Goal: Task Accomplishment & Management: Use online tool/utility

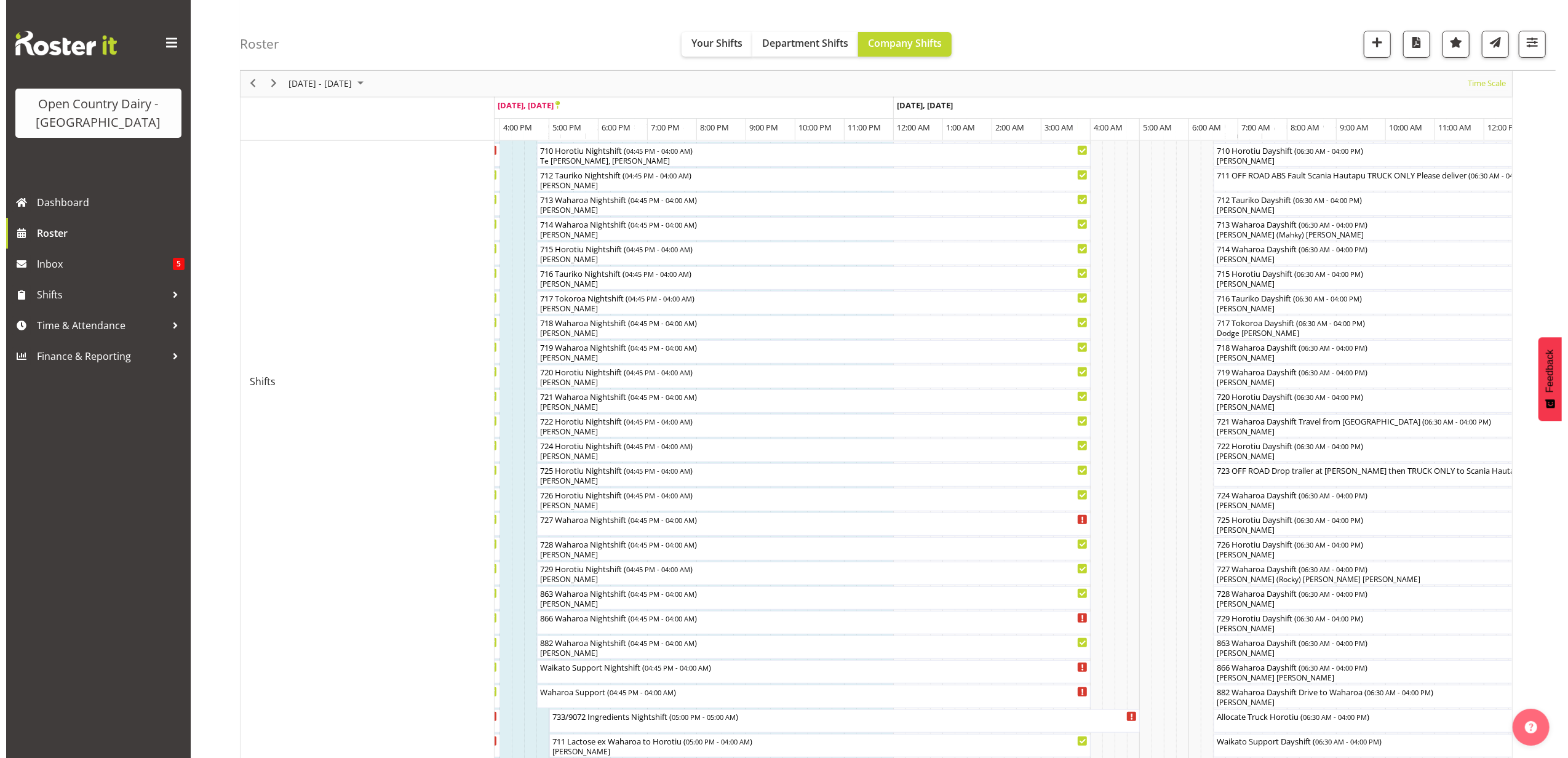
scroll to position [464, 0]
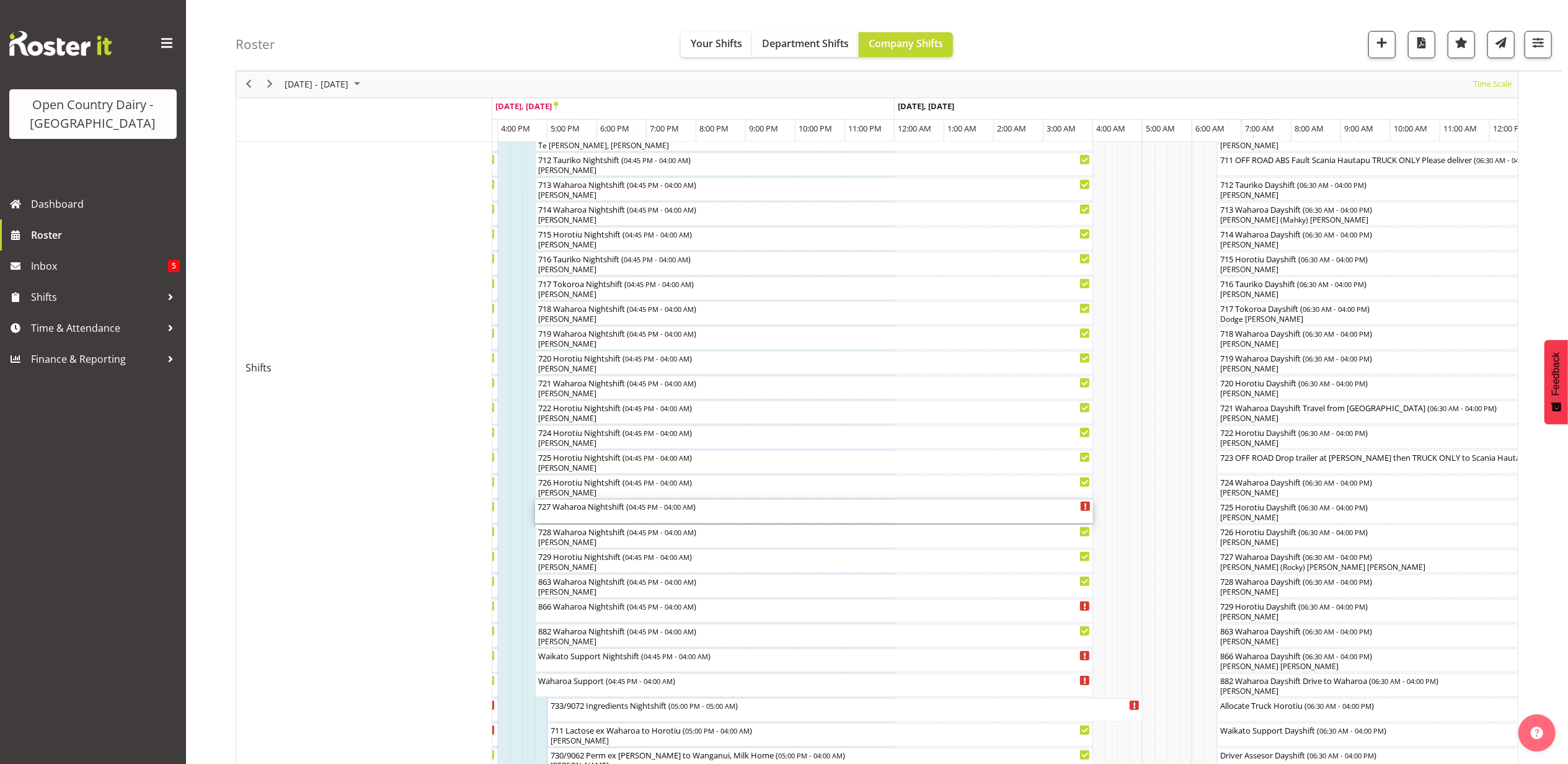
click at [573, 517] on div "727 Waharoa Nightshift ( 04:45 PM - 04:00 AM )" at bounding box center [813, 511] width 553 height 23
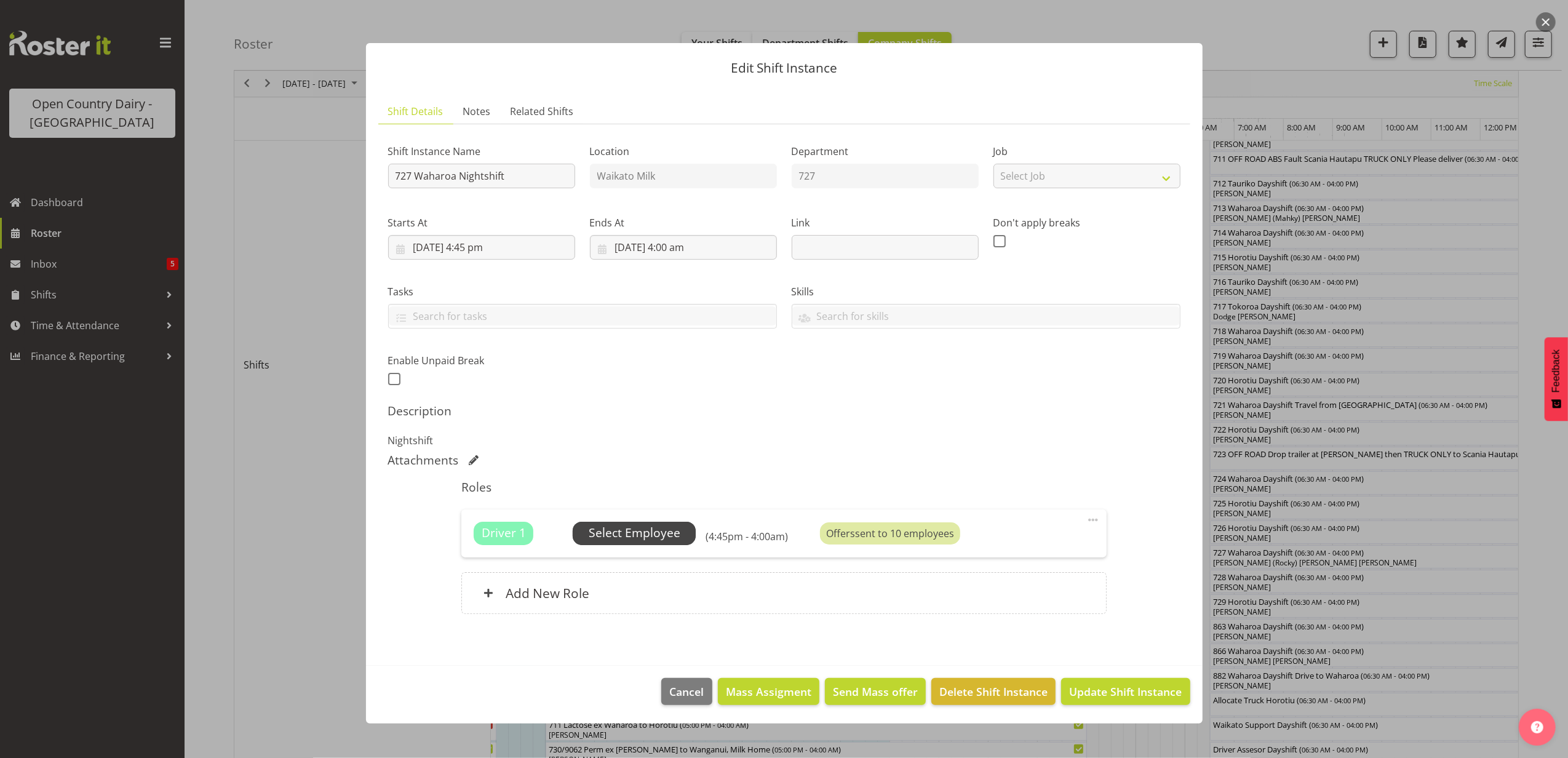
click at [651, 530] on span "Select Employee" at bounding box center [634, 533] width 91 height 18
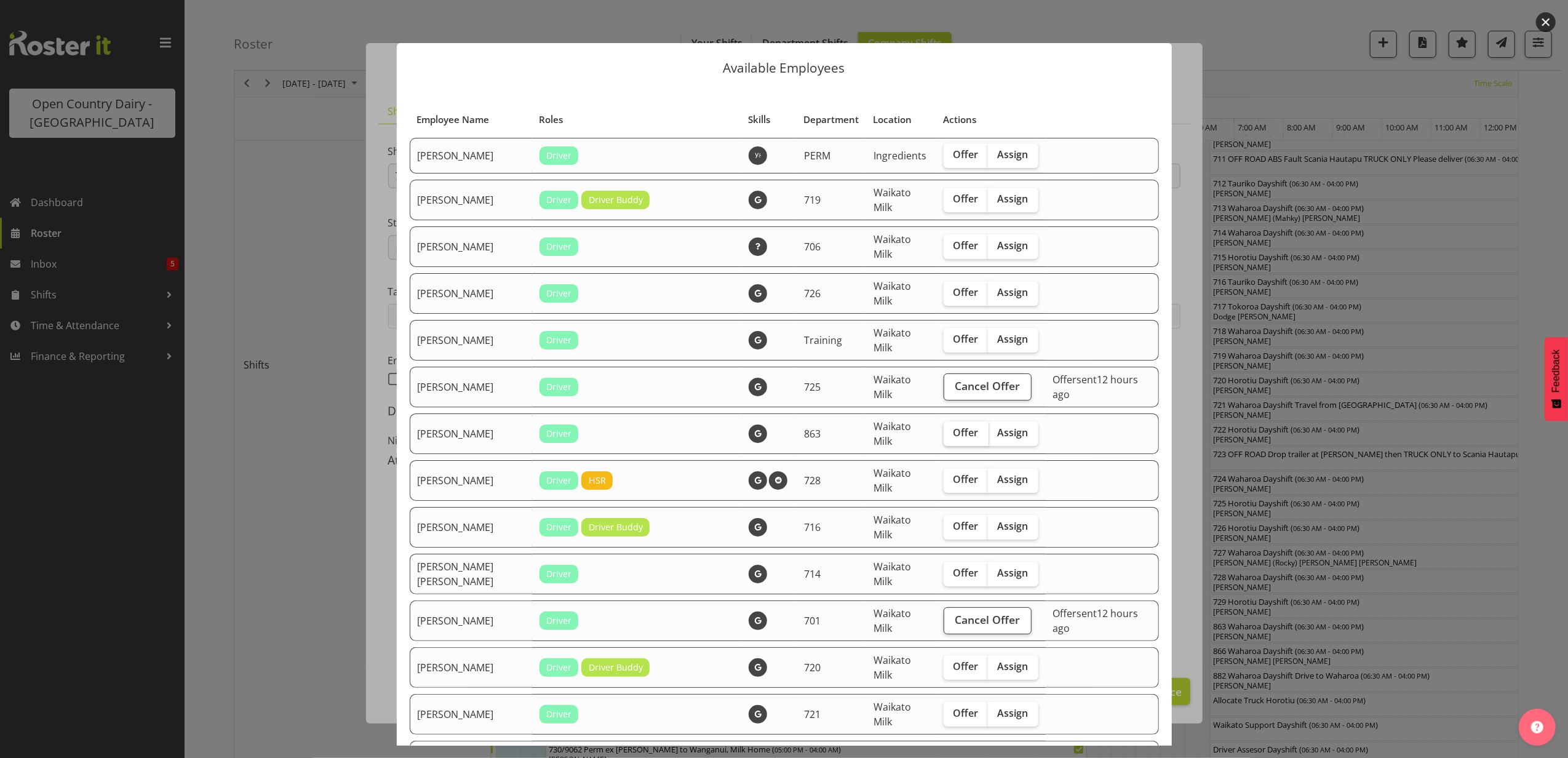
click at [954, 433] on span "Offer" at bounding box center [967, 432] width 25 height 12
click at [943, 433] on input "Offer" at bounding box center [947, 433] width 8 height 8
checkbox input "true"
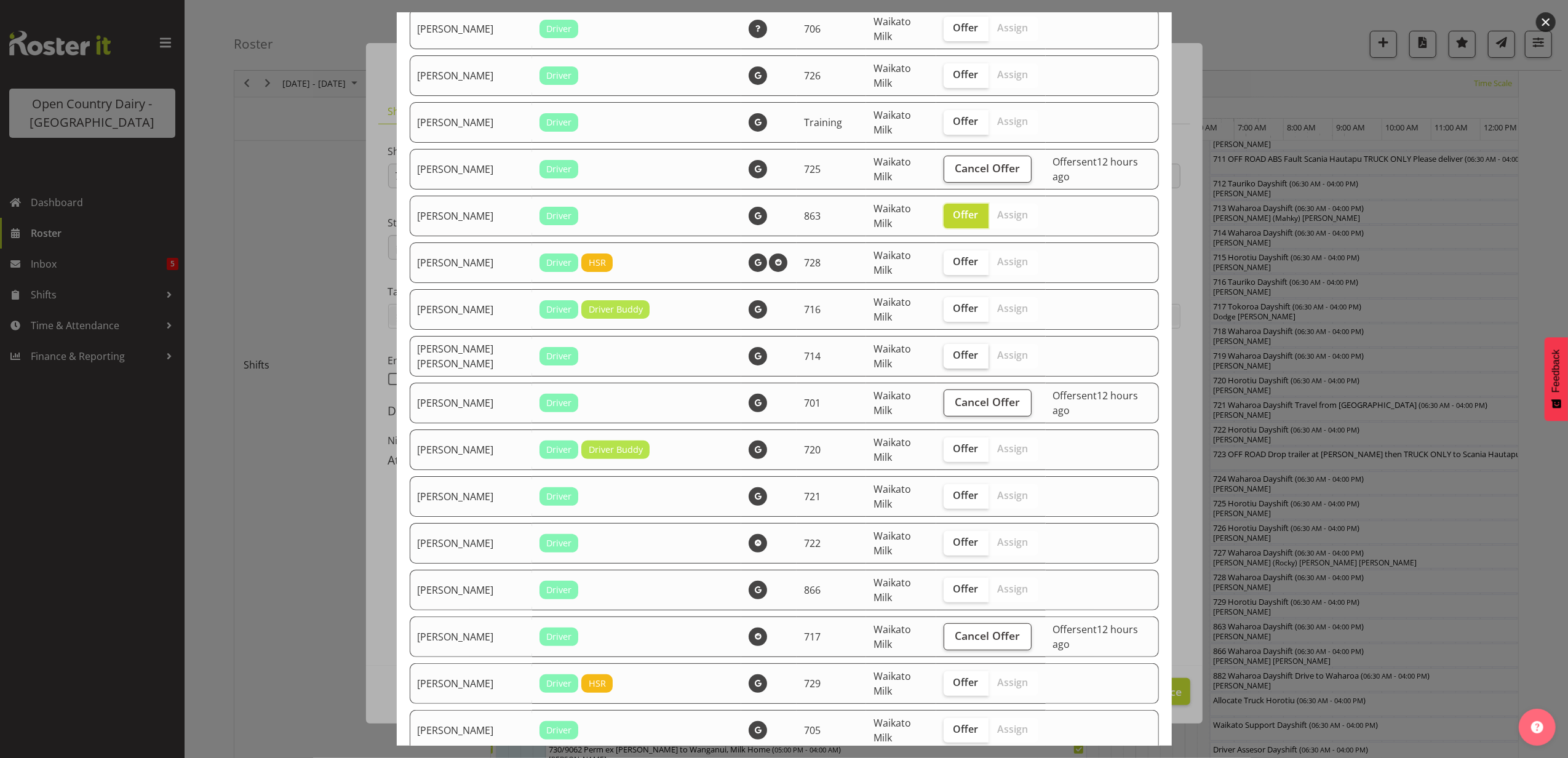
scroll to position [246, 0]
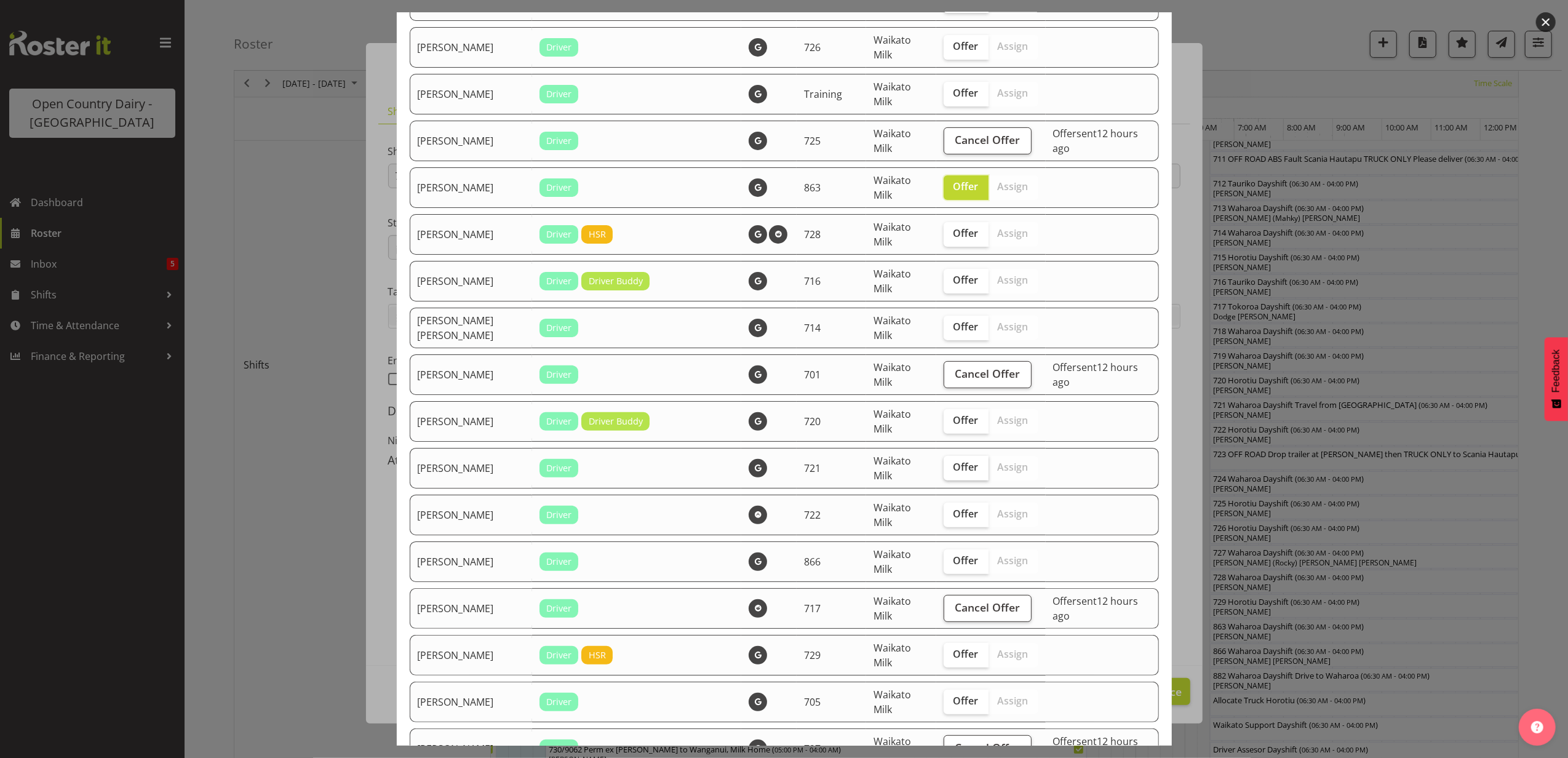
click at [954, 461] on span "Offer" at bounding box center [967, 467] width 25 height 12
click at [943, 464] on input "Offer" at bounding box center [947, 467] width 8 height 8
checkbox input "true"
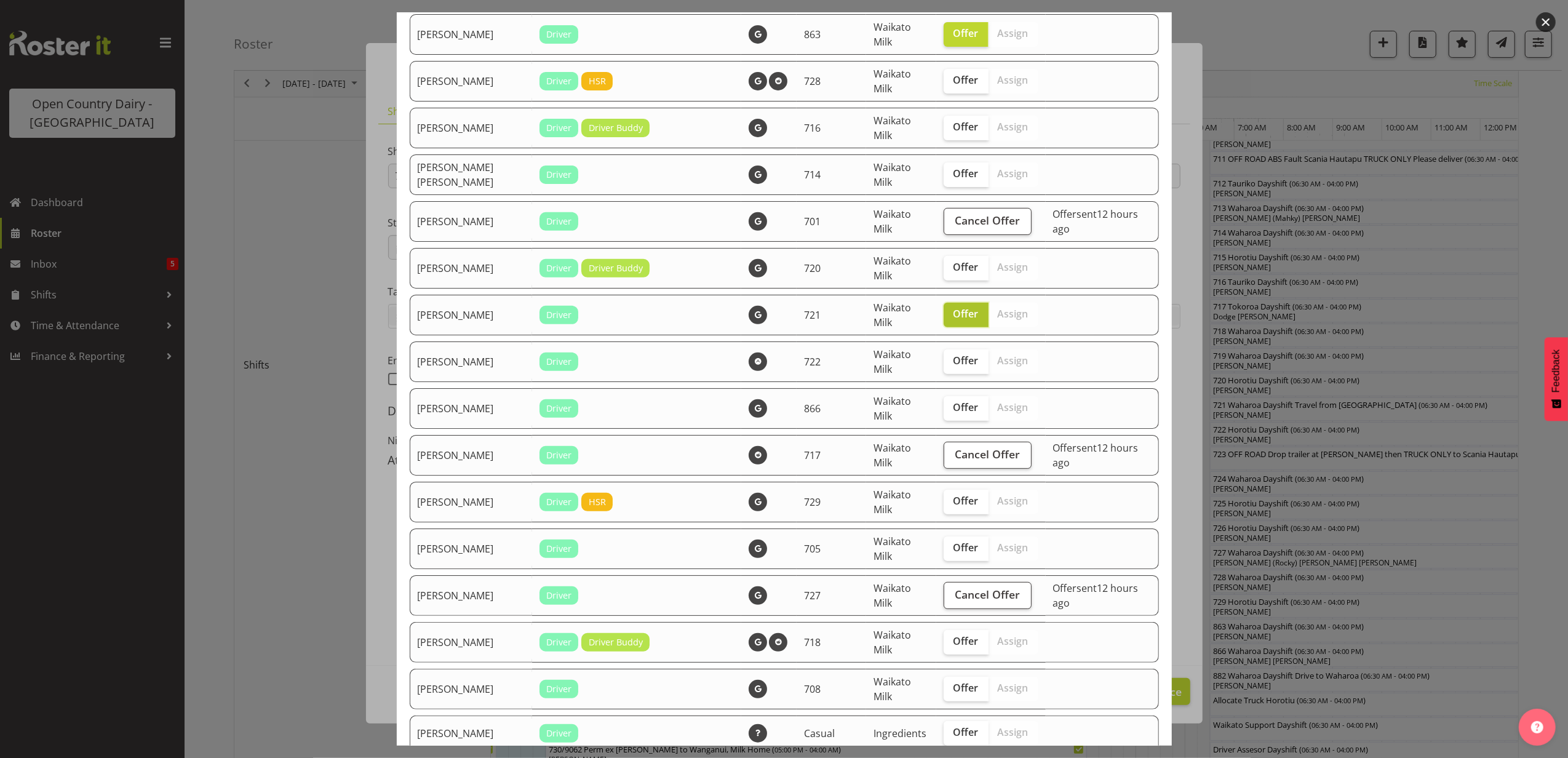
scroll to position [410, 0]
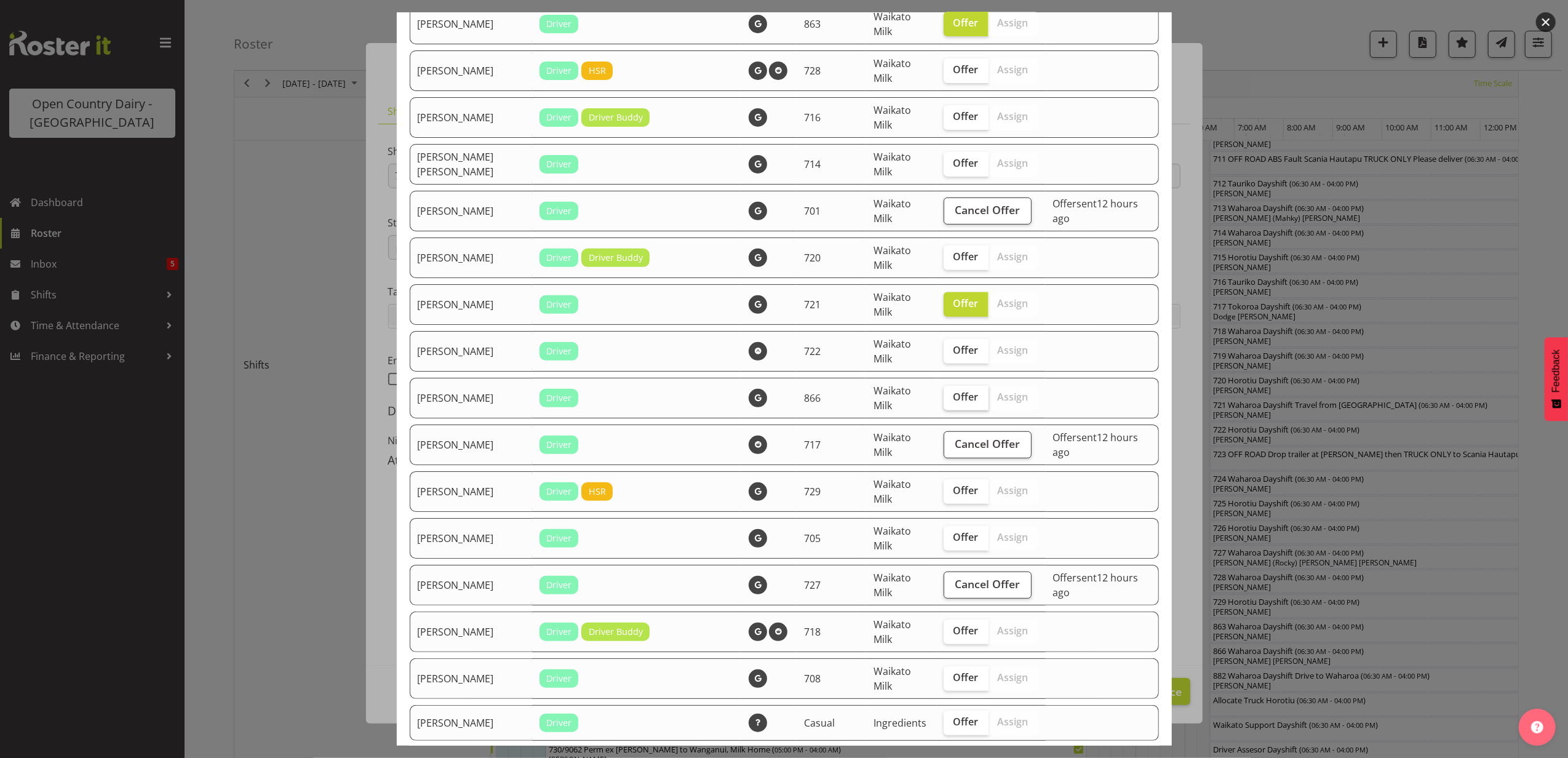
click at [954, 394] on span "Offer" at bounding box center [967, 397] width 25 height 12
click at [943, 394] on input "Offer" at bounding box center [947, 397] width 8 height 8
checkbox input "true"
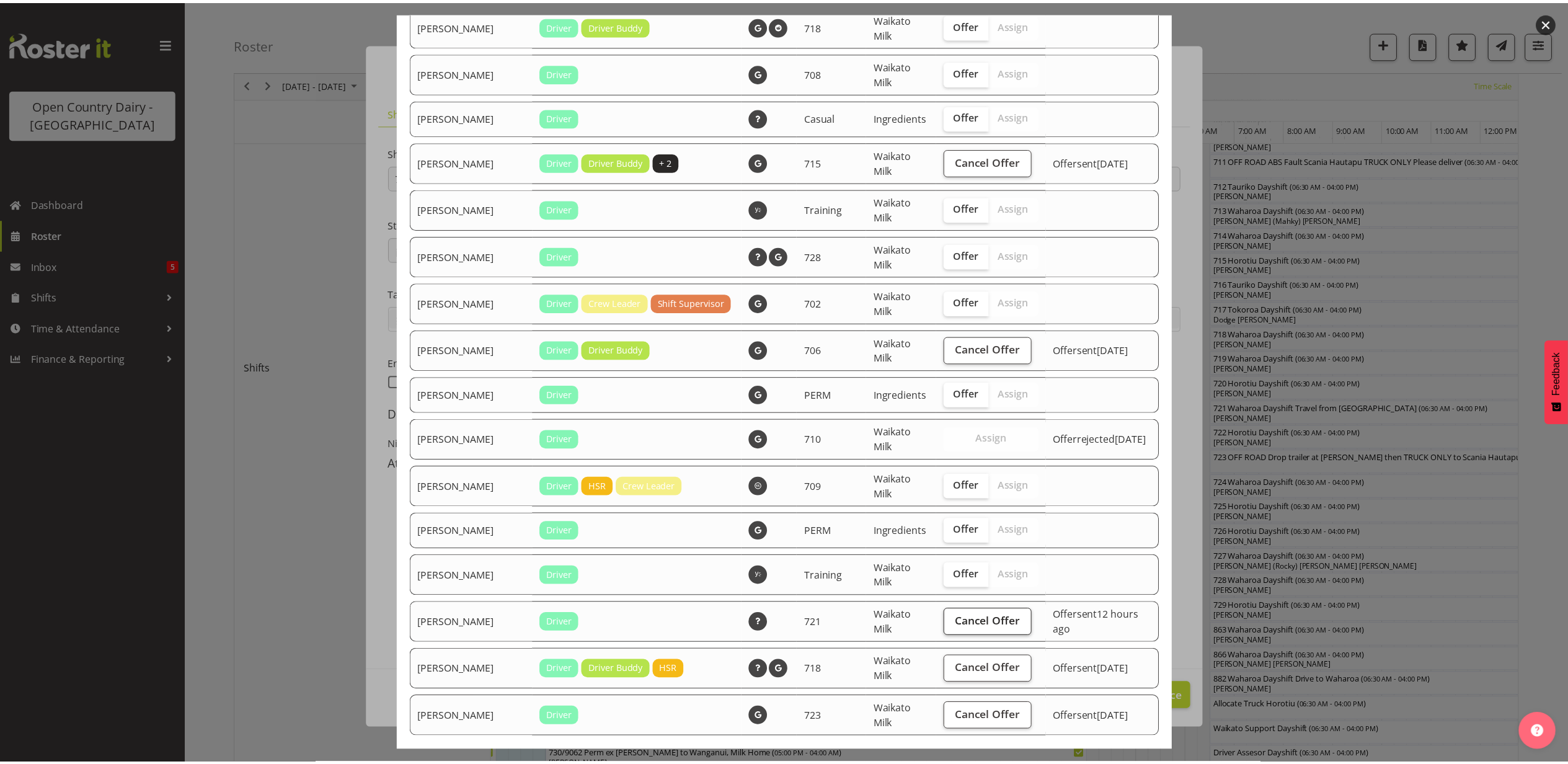
scroll to position [1075, 0]
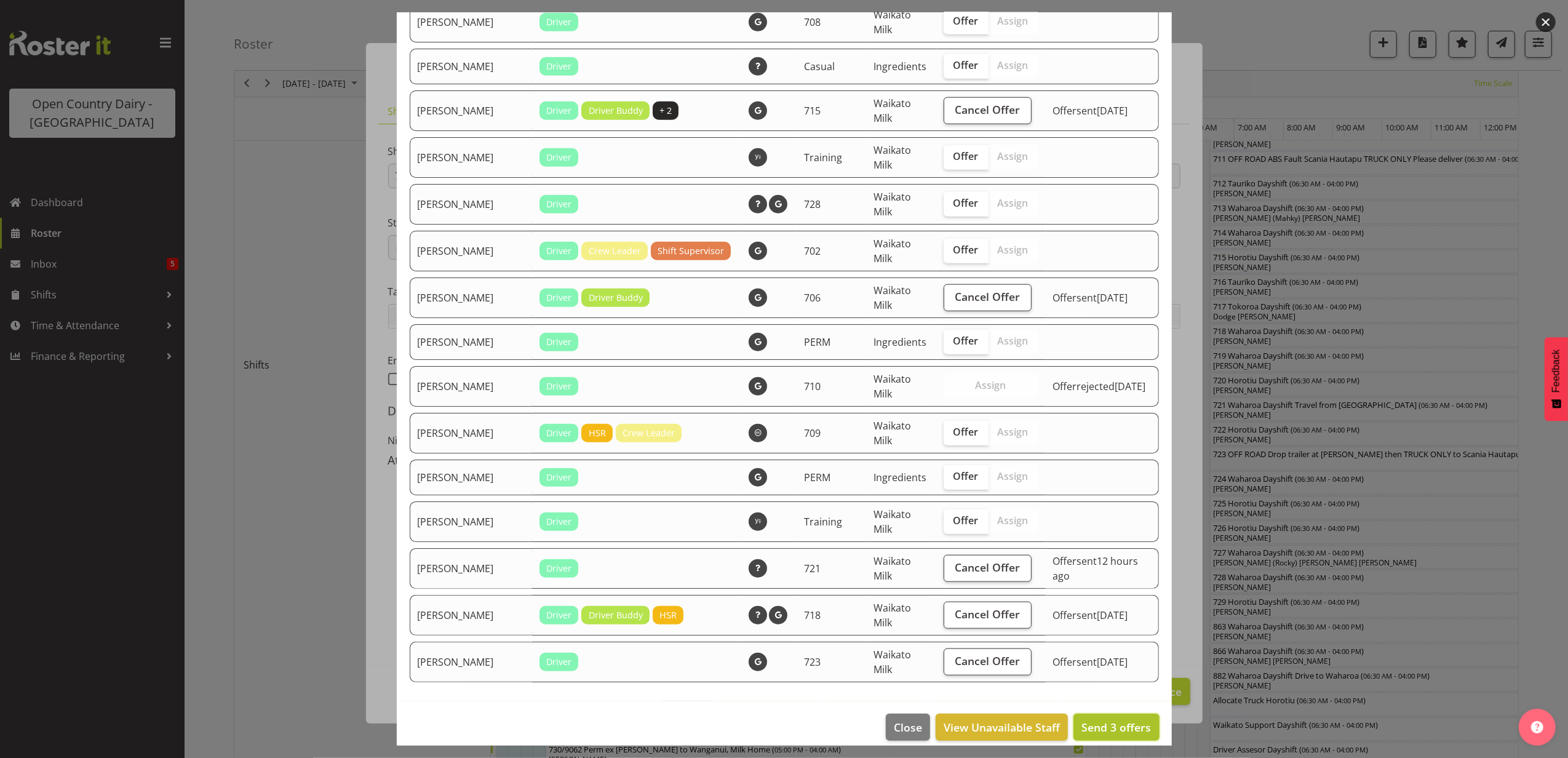
click at [1096, 730] on span "Send 3 offers" at bounding box center [1116, 727] width 70 height 15
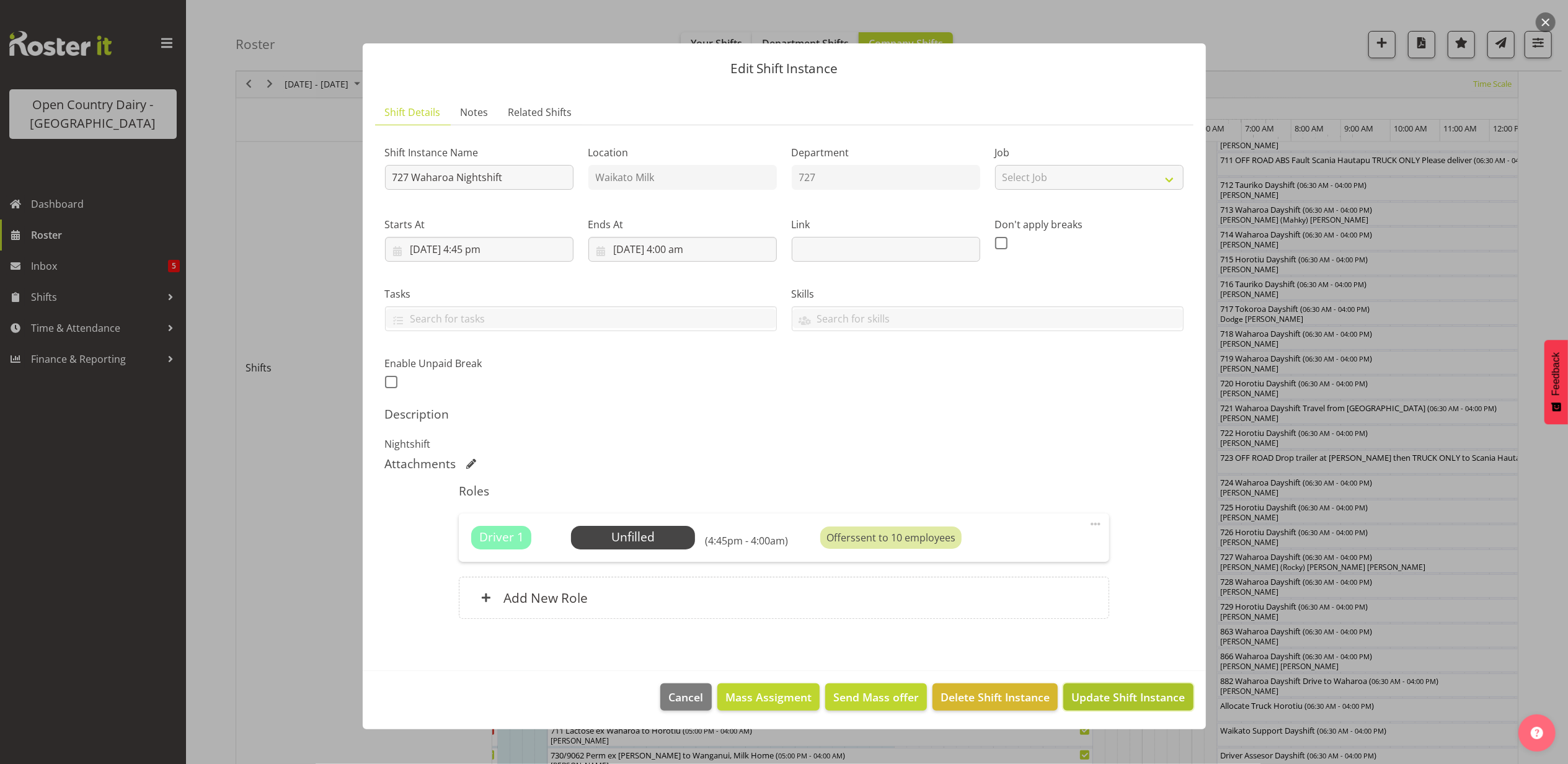
click at [1107, 700] on span "Update Shift Instance" at bounding box center [1128, 697] width 113 height 16
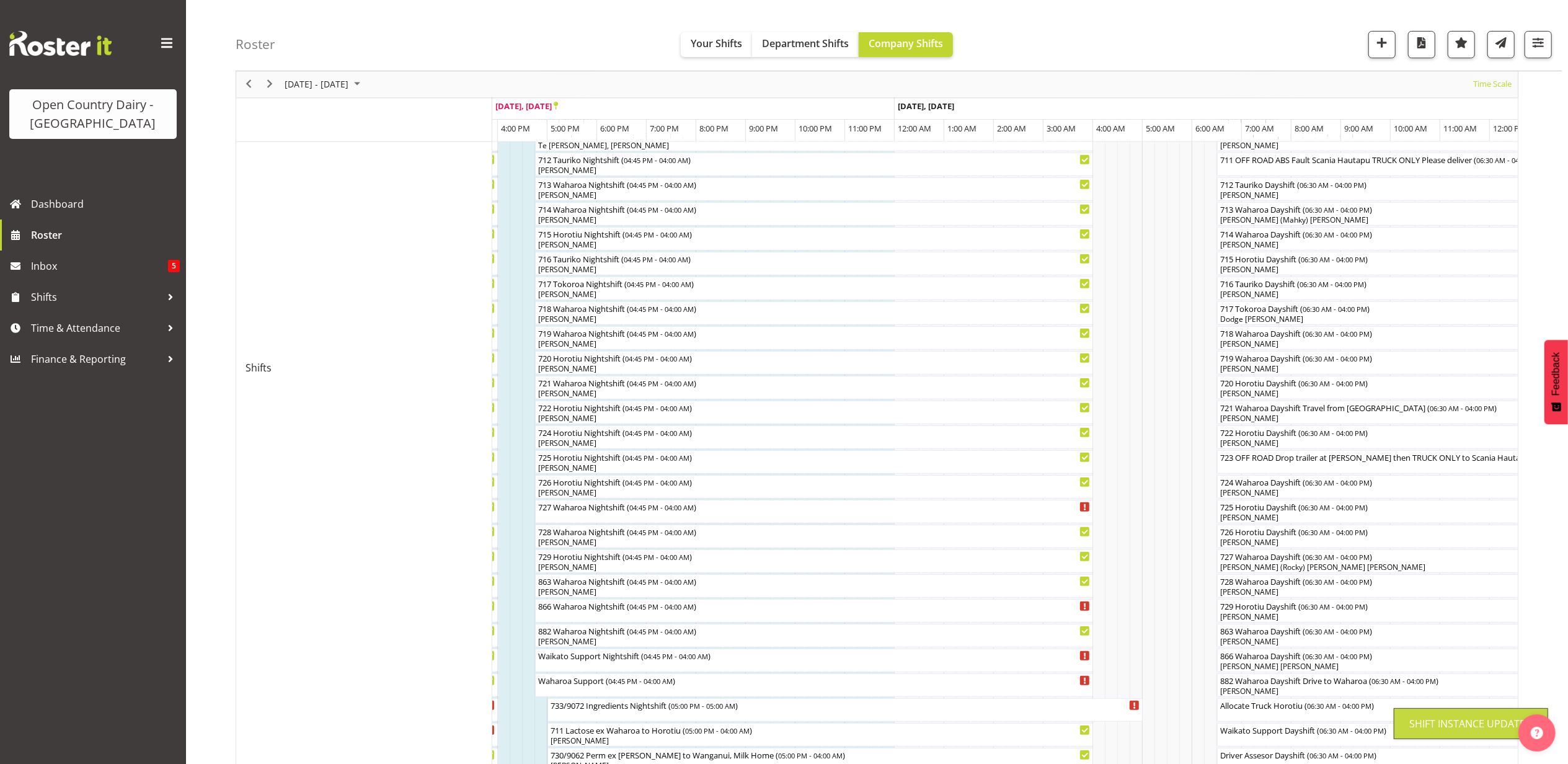
scroll to position [0, 0]
